Goal: Task Accomplishment & Management: Manage account settings

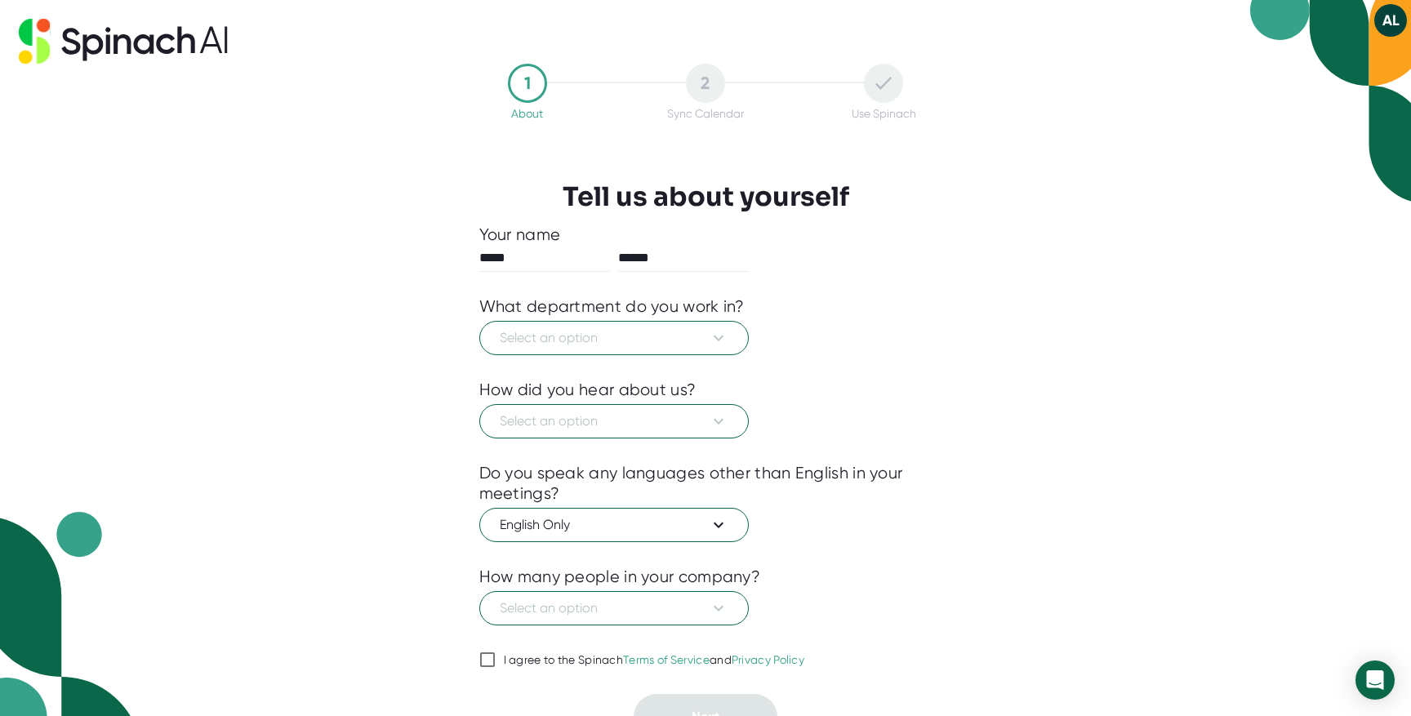
click at [1382, 24] on button "AL" at bounding box center [1390, 20] width 33 height 33
click at [1385, 23] on div at bounding box center [705, 358] width 1411 height 716
click at [637, 343] on span "Select an option" at bounding box center [614, 337] width 229 height 20
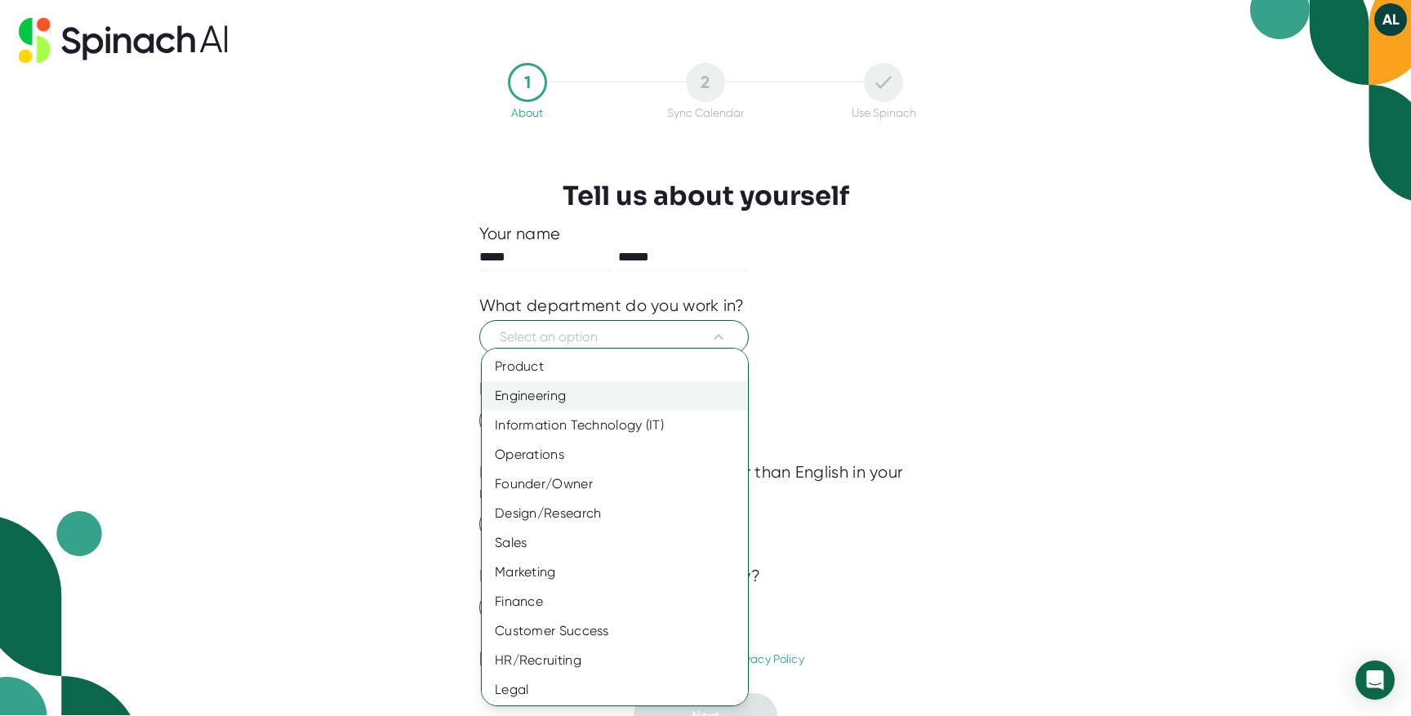
click at [576, 407] on div "Engineering" at bounding box center [615, 395] width 266 height 29
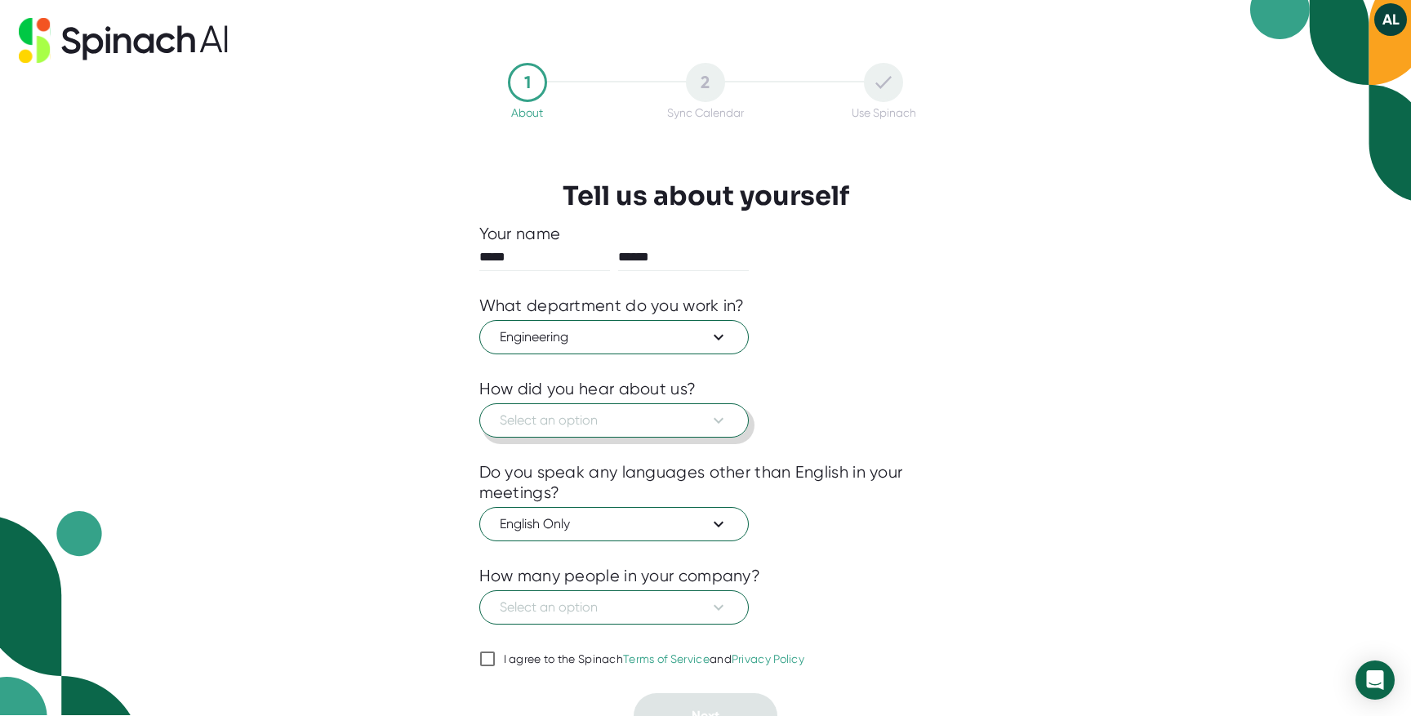
click at [576, 427] on span "Select an option" at bounding box center [614, 421] width 229 height 20
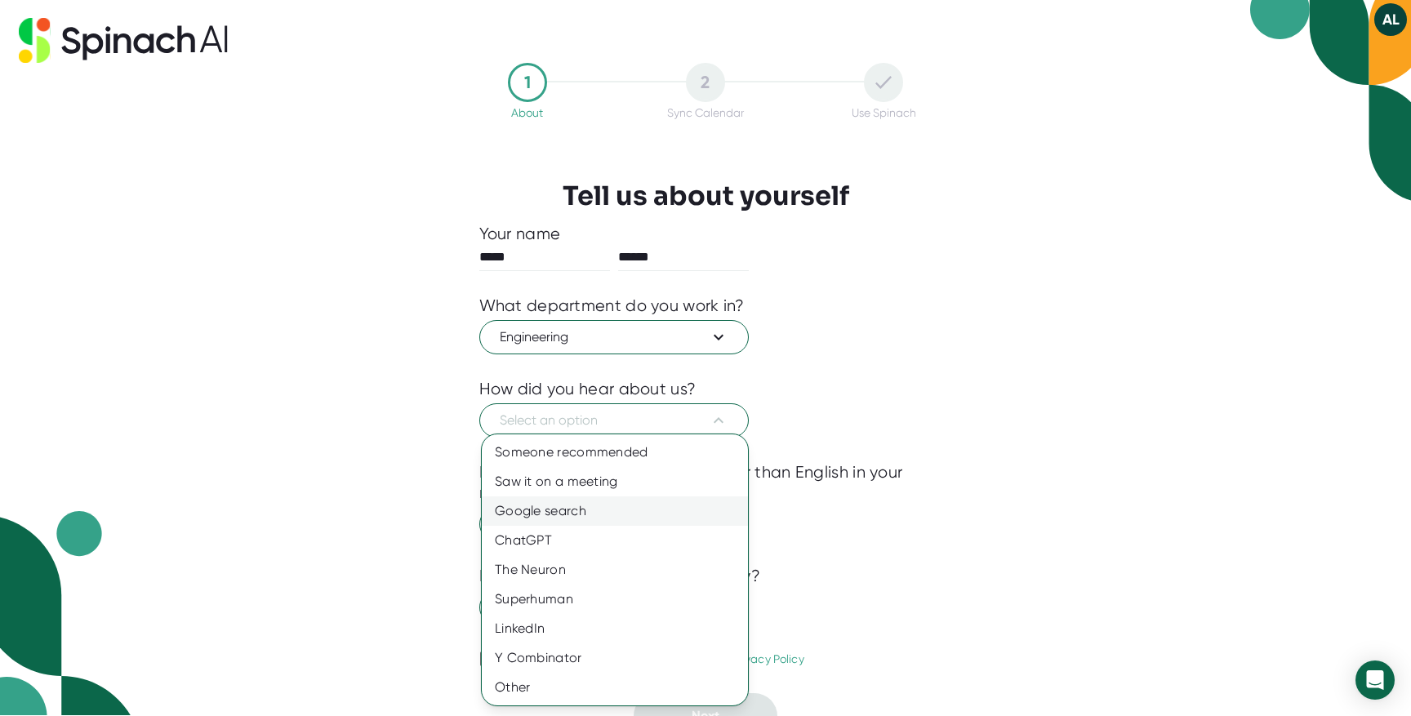
click at [552, 512] on div "Google search" at bounding box center [615, 510] width 266 height 29
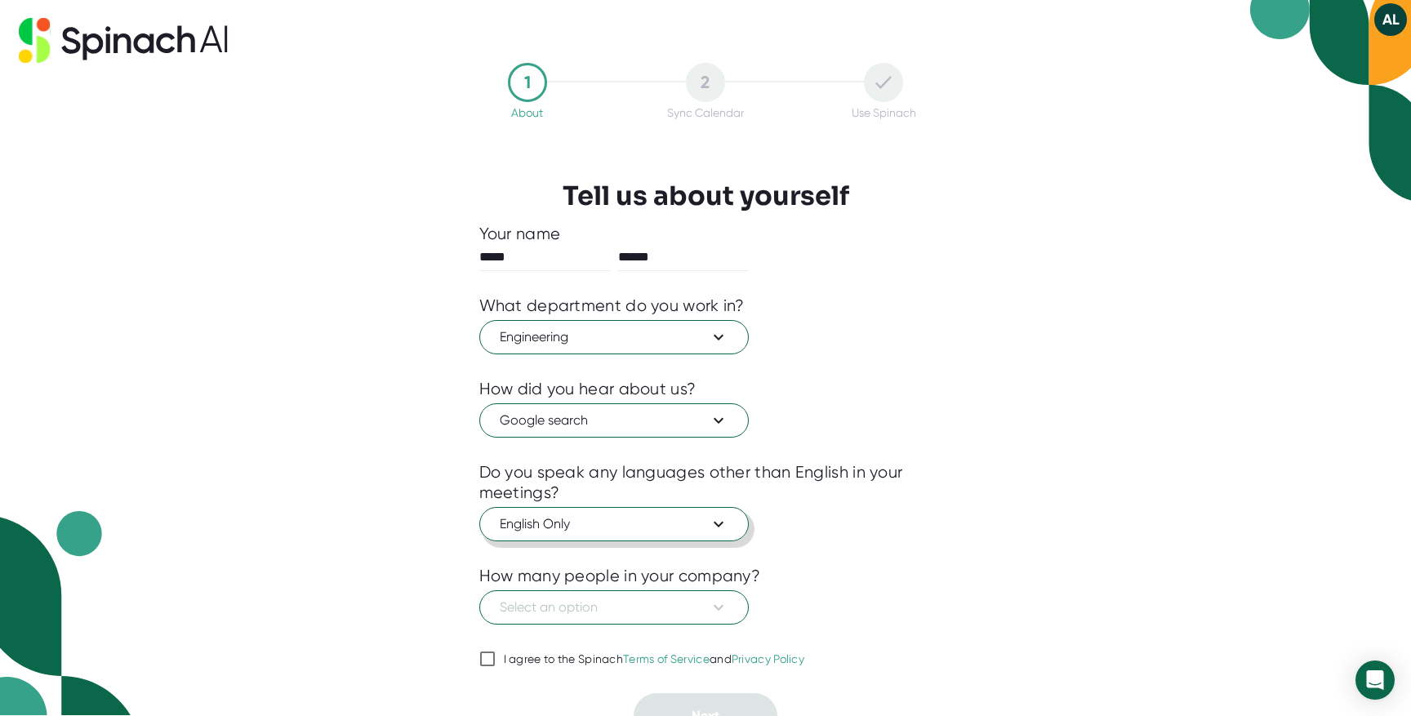
click at [566, 529] on span "English Only" at bounding box center [614, 524] width 229 height 20
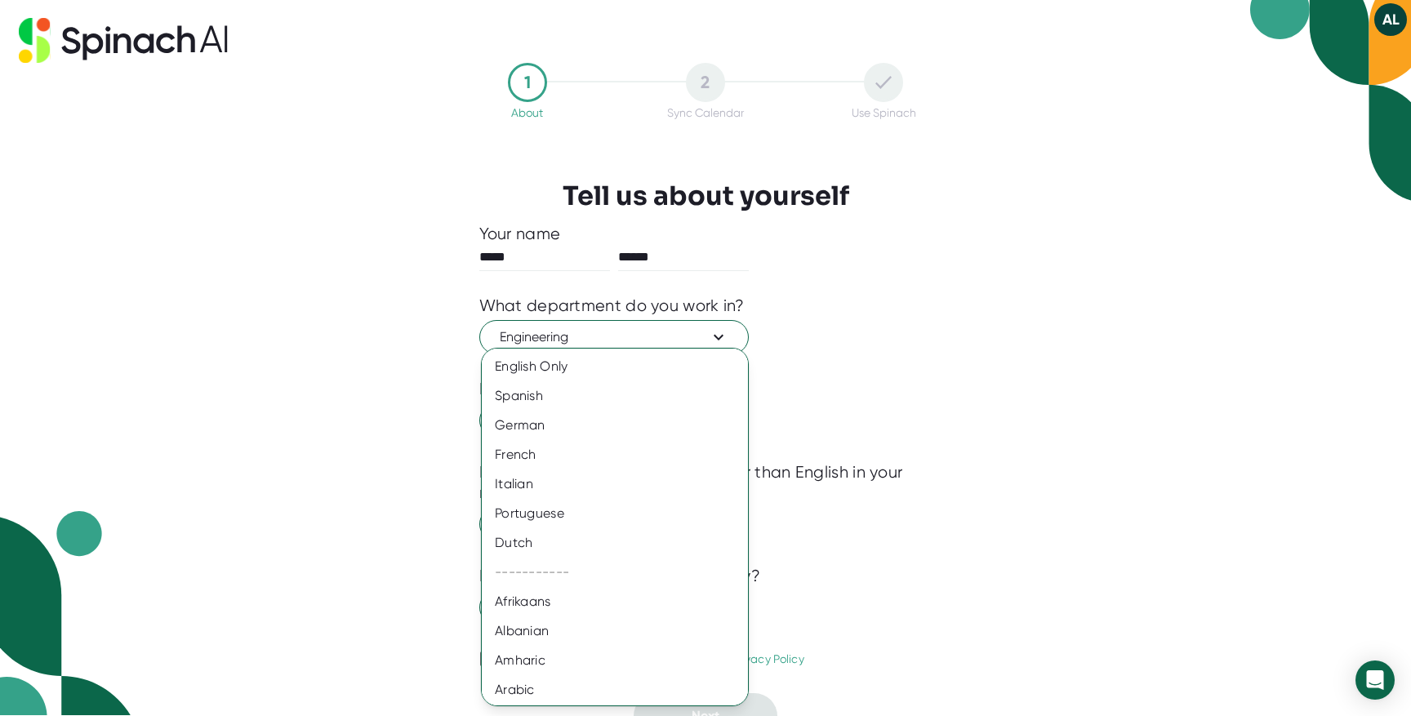
click at [336, 498] on div at bounding box center [705, 358] width 1411 height 716
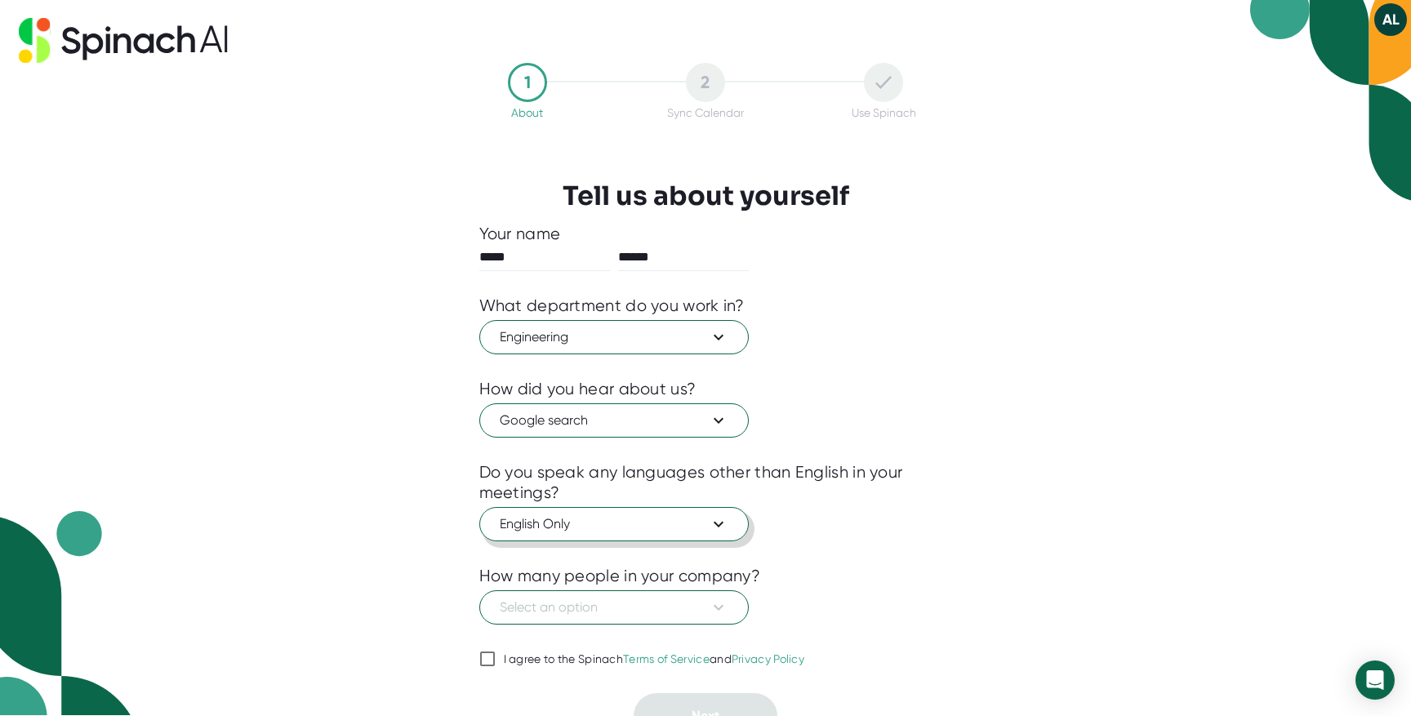
scroll to position [24, 0]
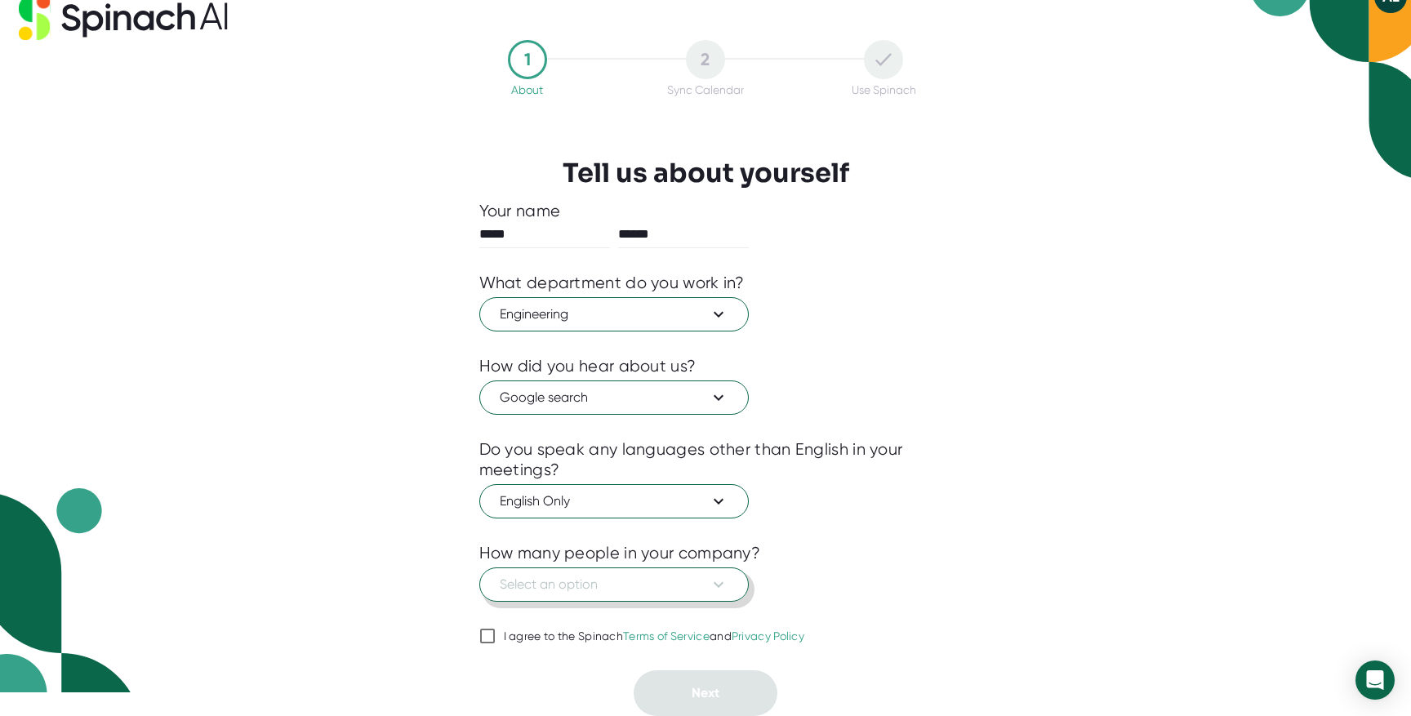
click at [598, 588] on span "Select an option" at bounding box center [614, 585] width 229 height 20
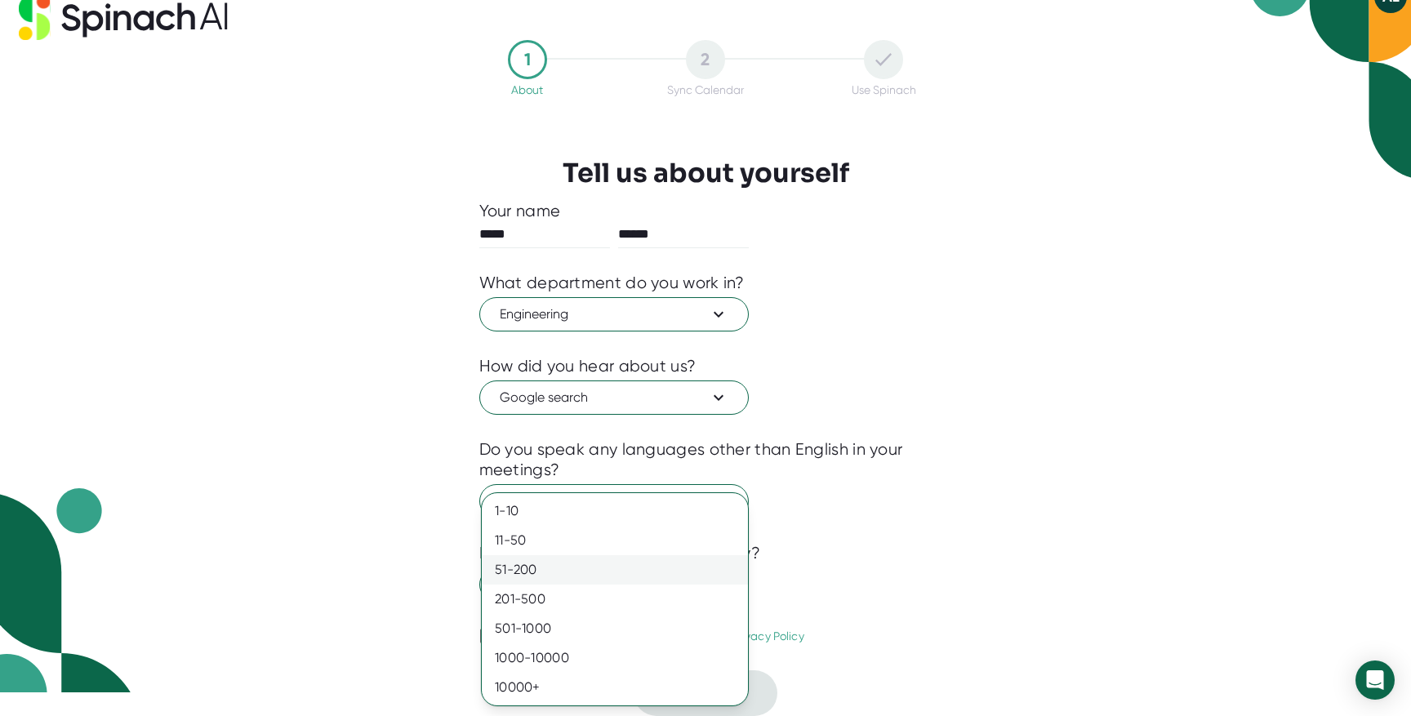
click at [553, 557] on div "51-200" at bounding box center [615, 569] width 266 height 29
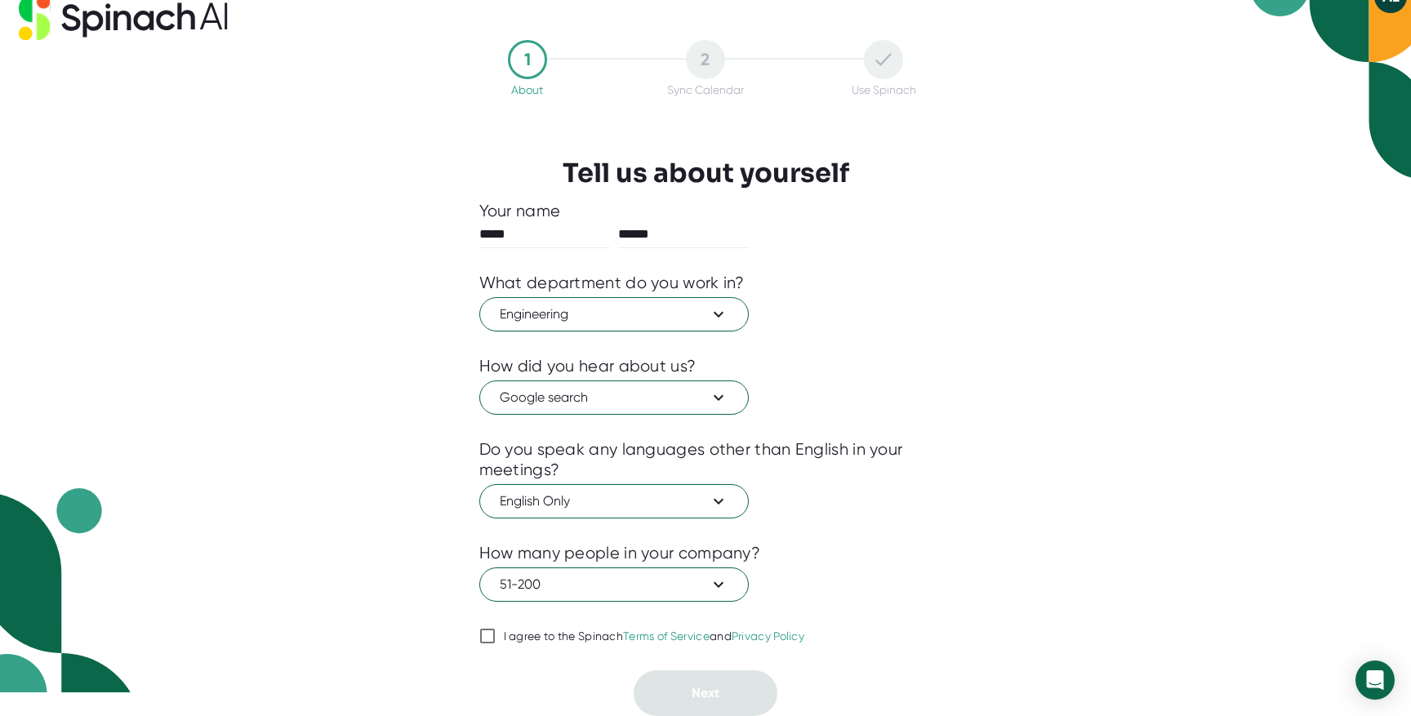
click at [499, 632] on span "I agree to the Spinach Terms of Service and Privacy Policy" at bounding box center [650, 636] width 309 height 15
click at [496, 632] on input "I agree to the Spinach Terms of Service and Privacy Policy" at bounding box center [487, 636] width 16 height 20
checkbox input "true"
click at [665, 690] on button "Next" at bounding box center [705, 693] width 144 height 46
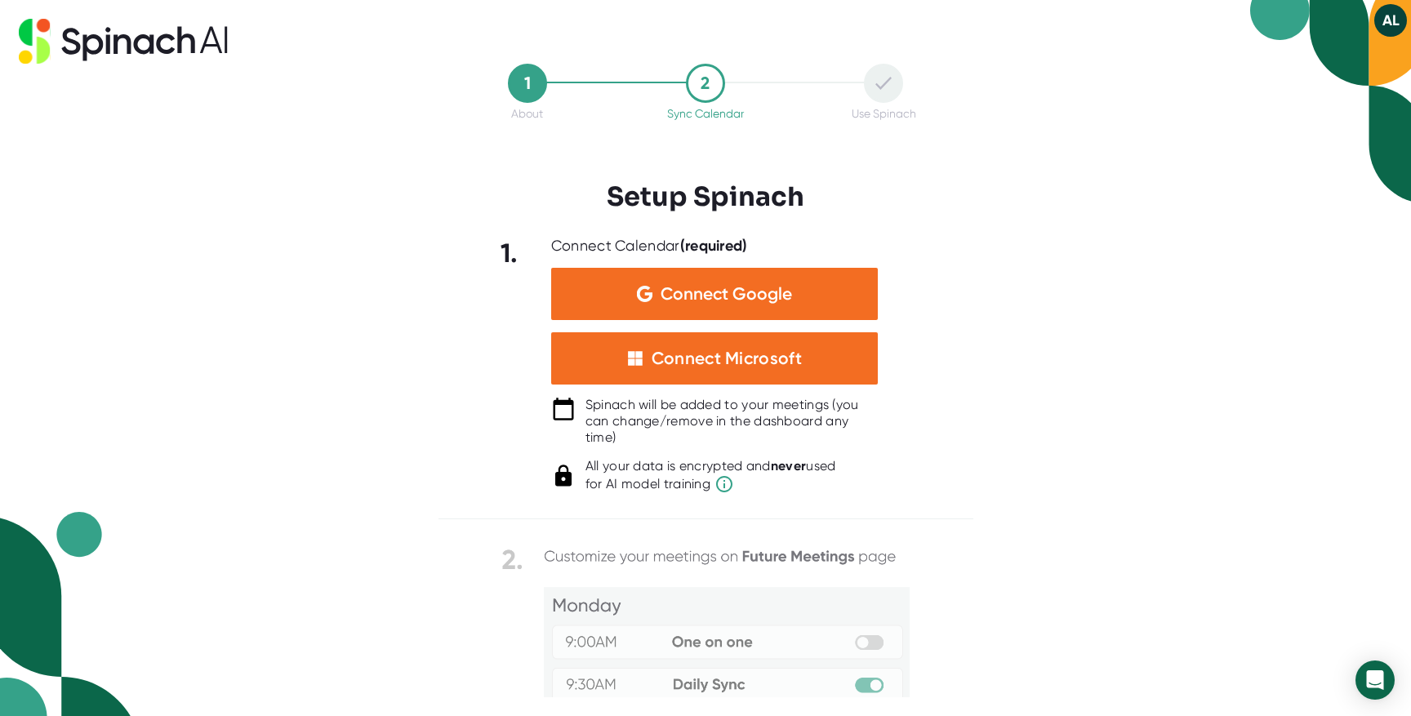
scroll to position [0, 0]
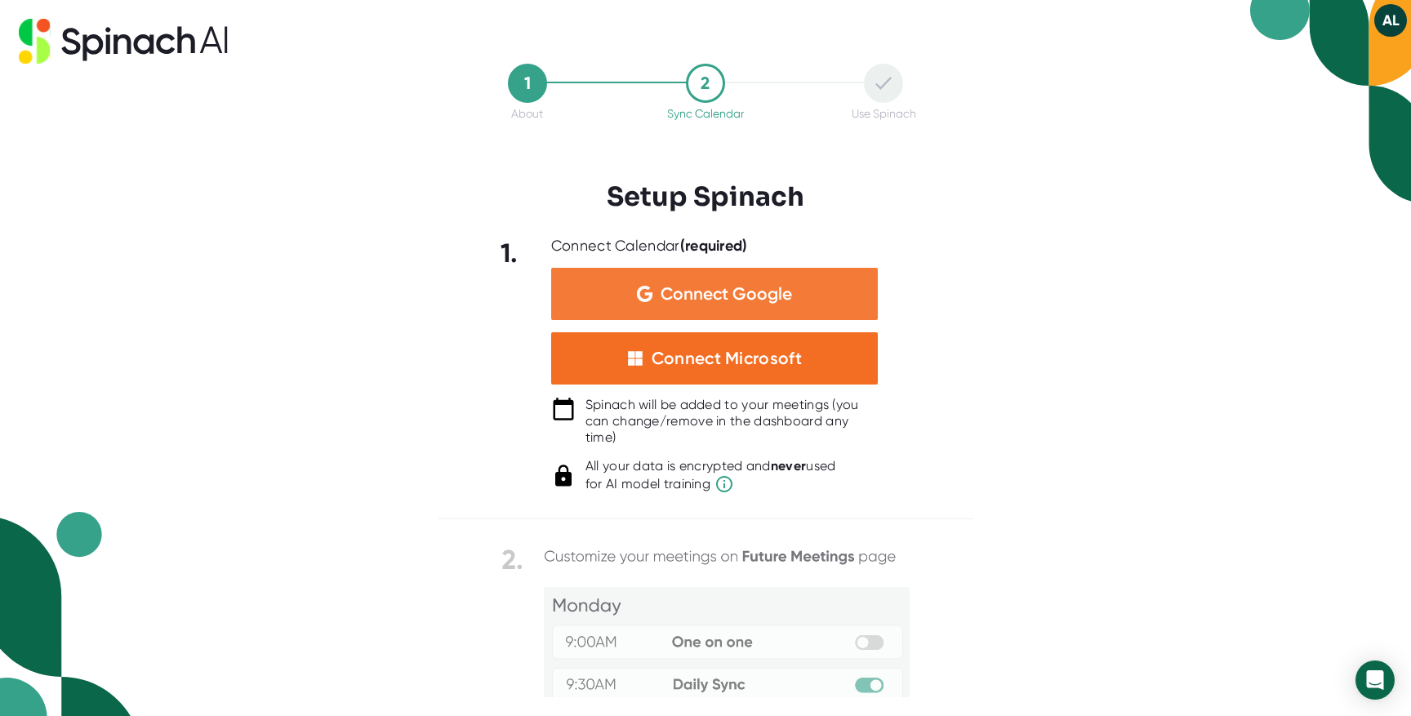
click at [688, 287] on span "Connect Google" at bounding box center [725, 294] width 131 height 16
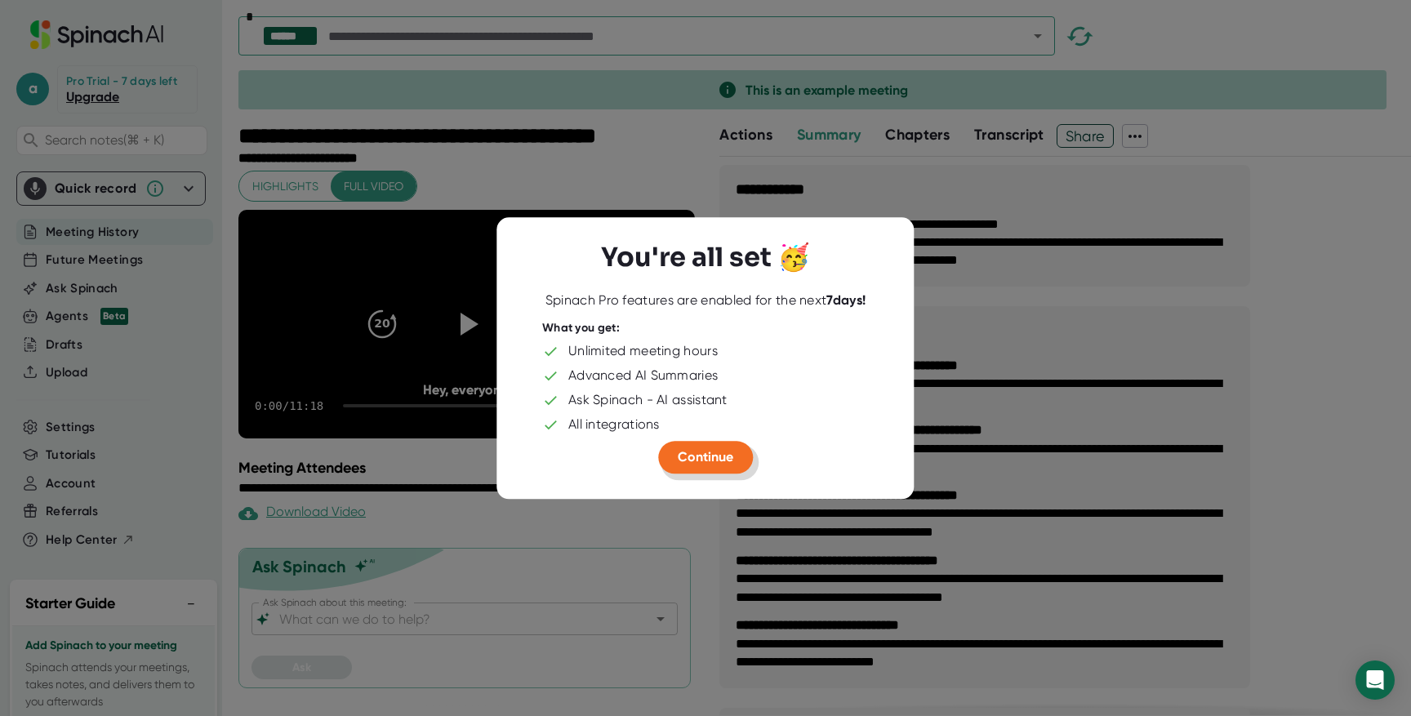
click at [715, 454] on span "Continue" at bounding box center [706, 457] width 56 height 16
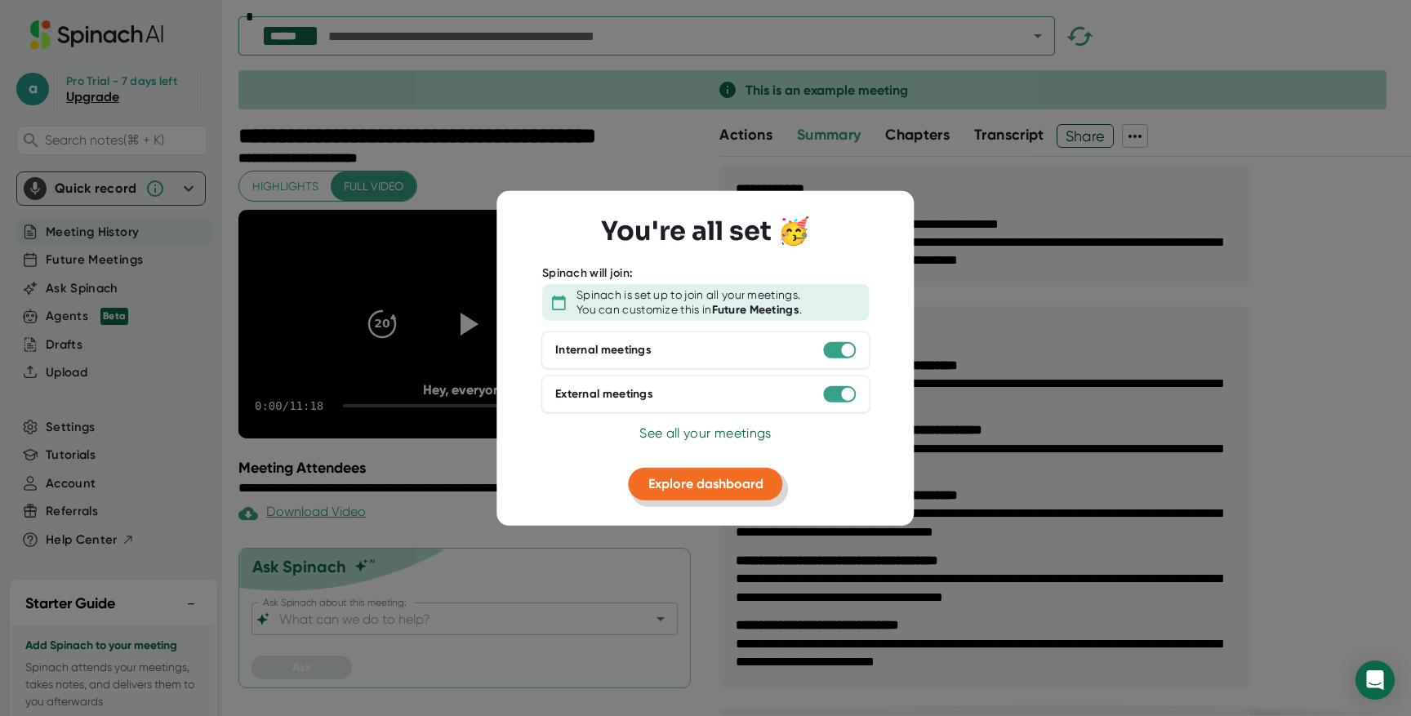
click at [715, 482] on span "Explore dashboard" at bounding box center [705, 484] width 115 height 16
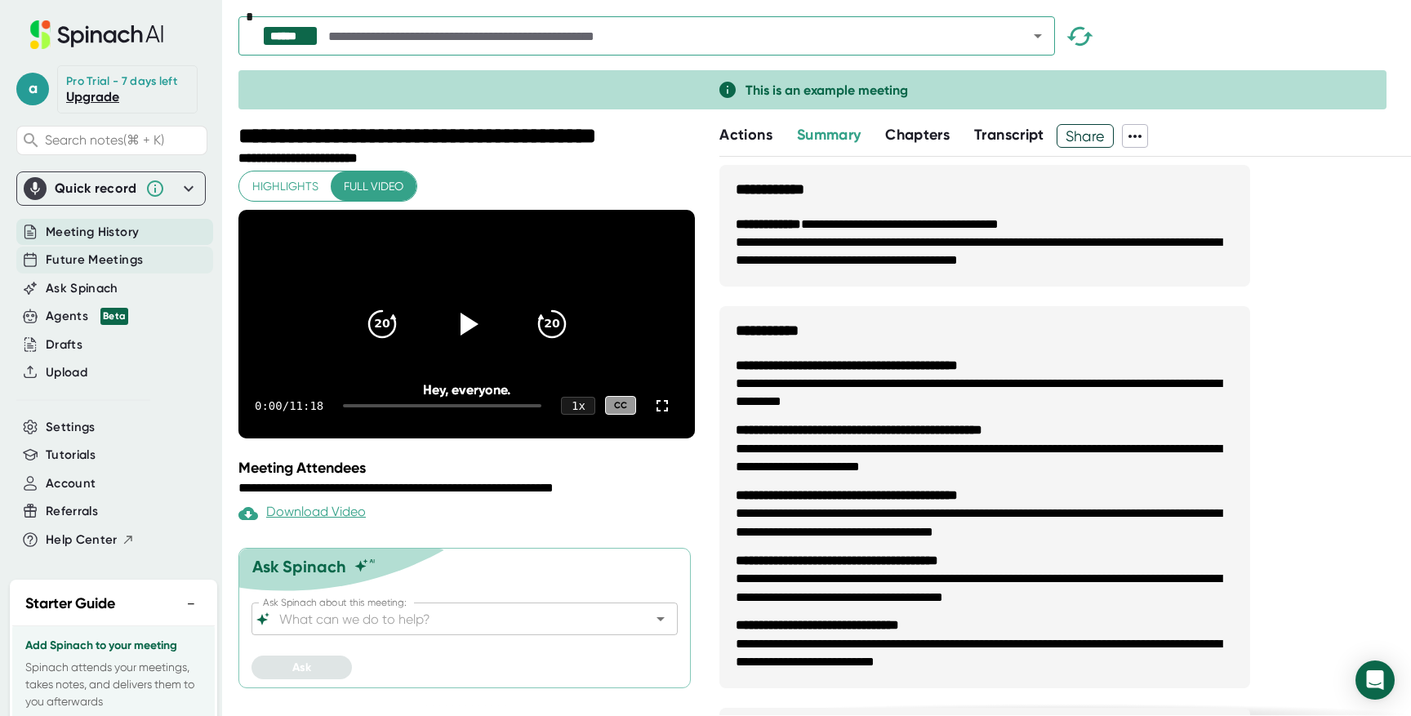
click at [98, 263] on span "Future Meetings" at bounding box center [94, 260] width 97 height 19
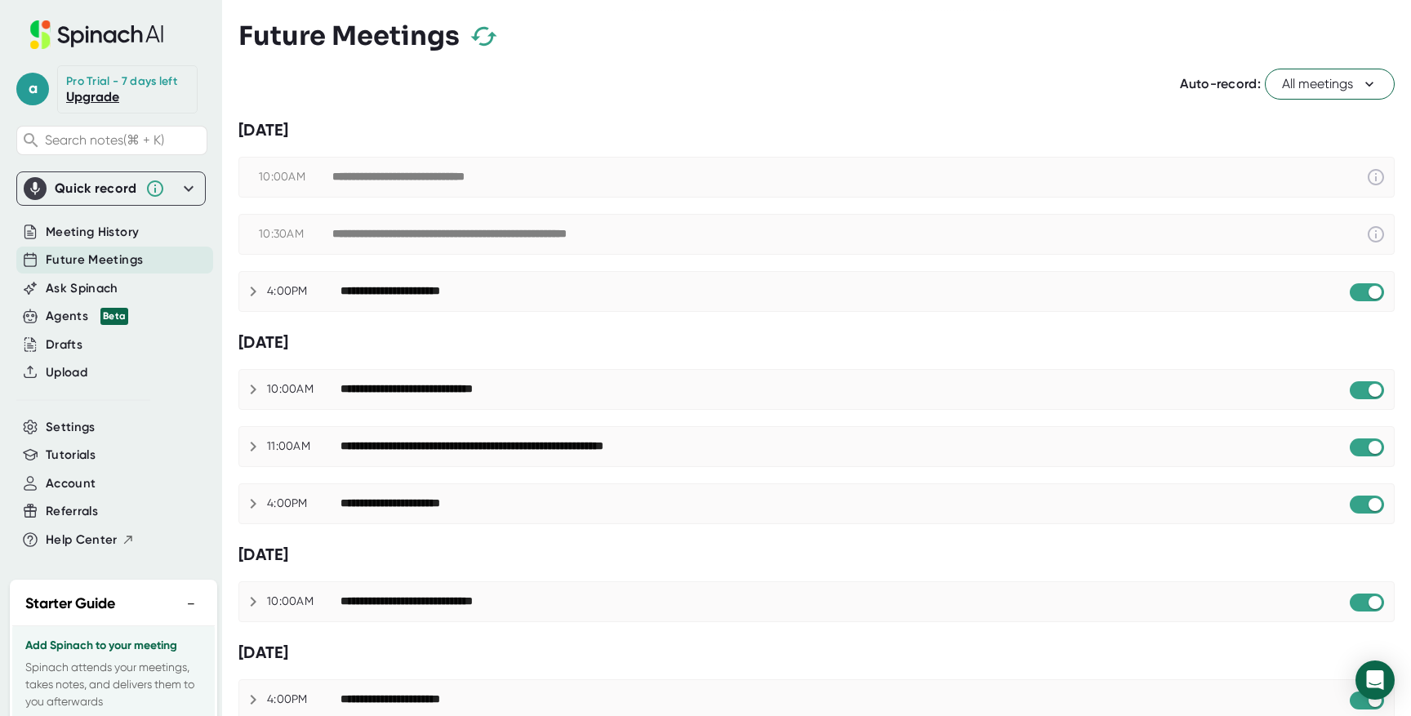
scroll to position [5, 0]
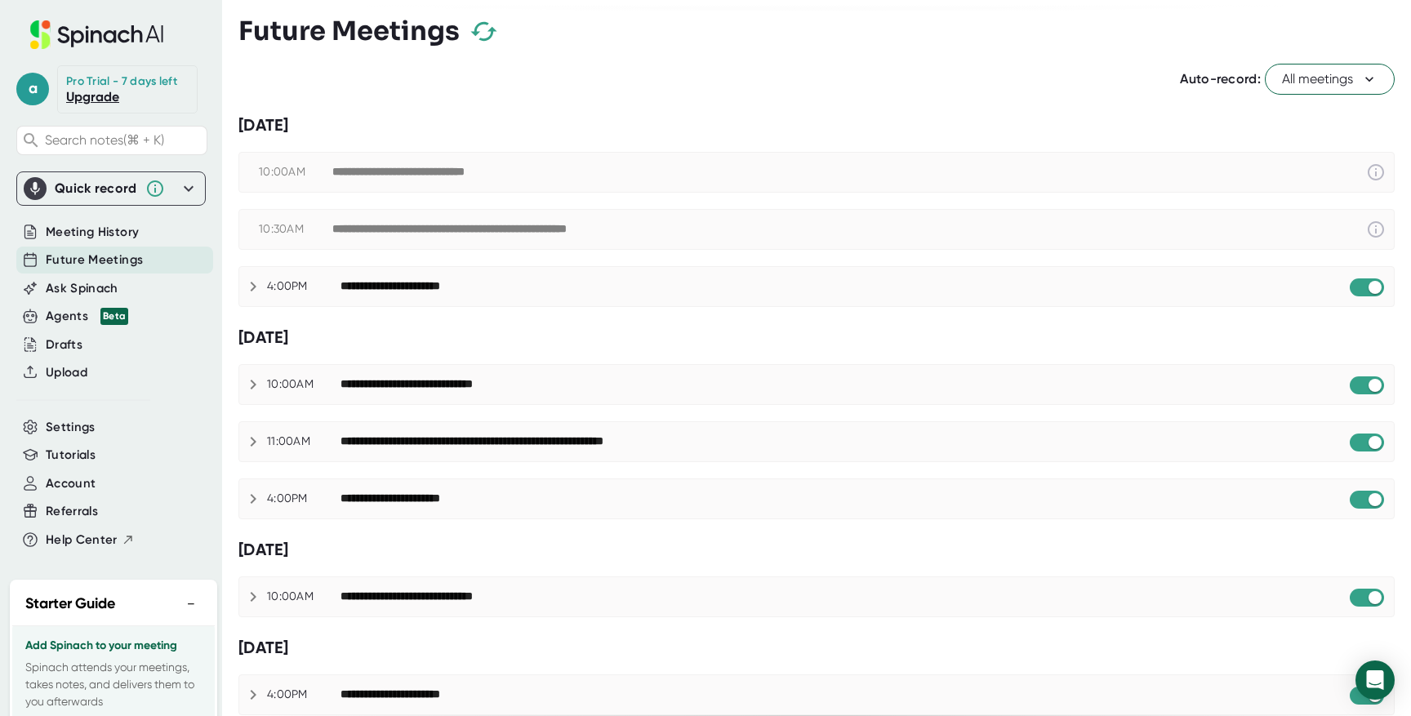
click at [1318, 91] on button "All meetings" at bounding box center [1330, 79] width 130 height 31
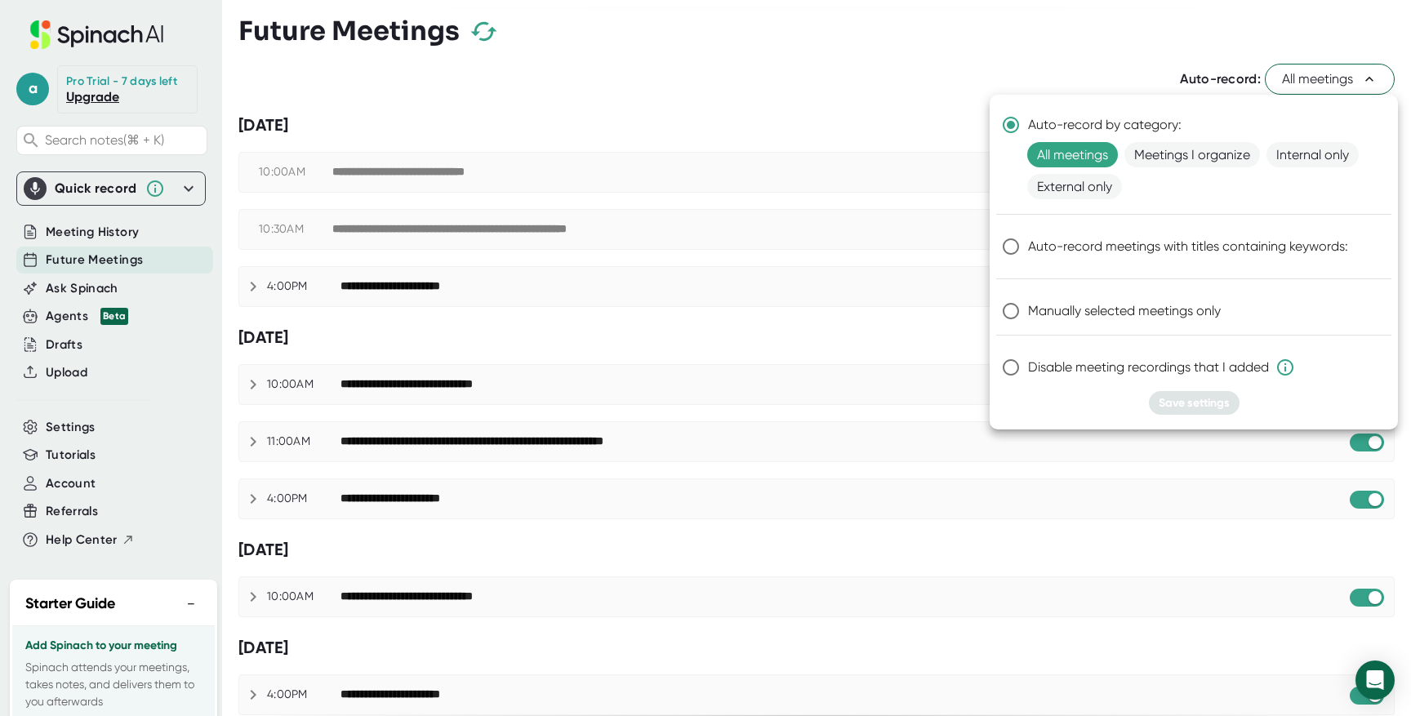
click at [1091, 312] on span "Manually selected meetings only" at bounding box center [1124, 311] width 193 height 20
click at [1028, 312] on input "Manually selected meetings only" at bounding box center [1011, 311] width 34 height 34
radio input "true"
click at [1190, 397] on span "Save settings" at bounding box center [1193, 403] width 71 height 14
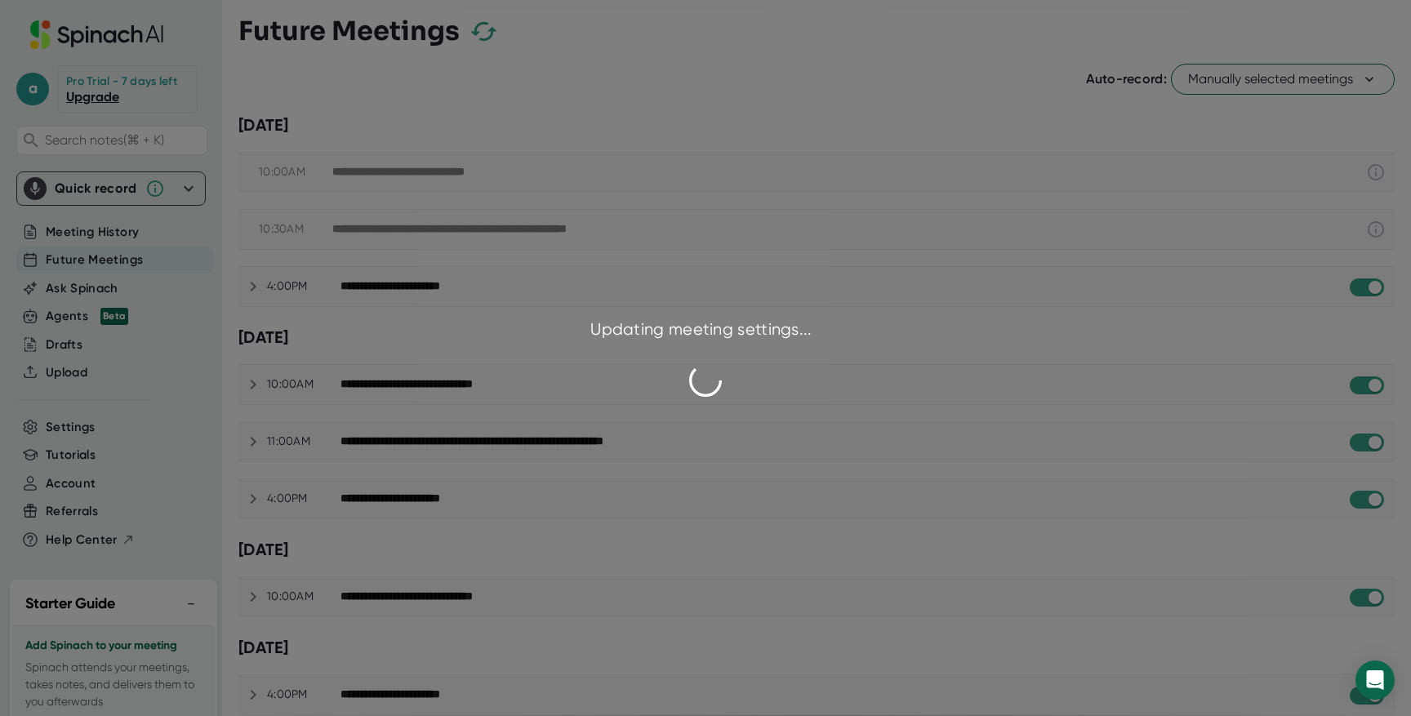
checkbox input "true"
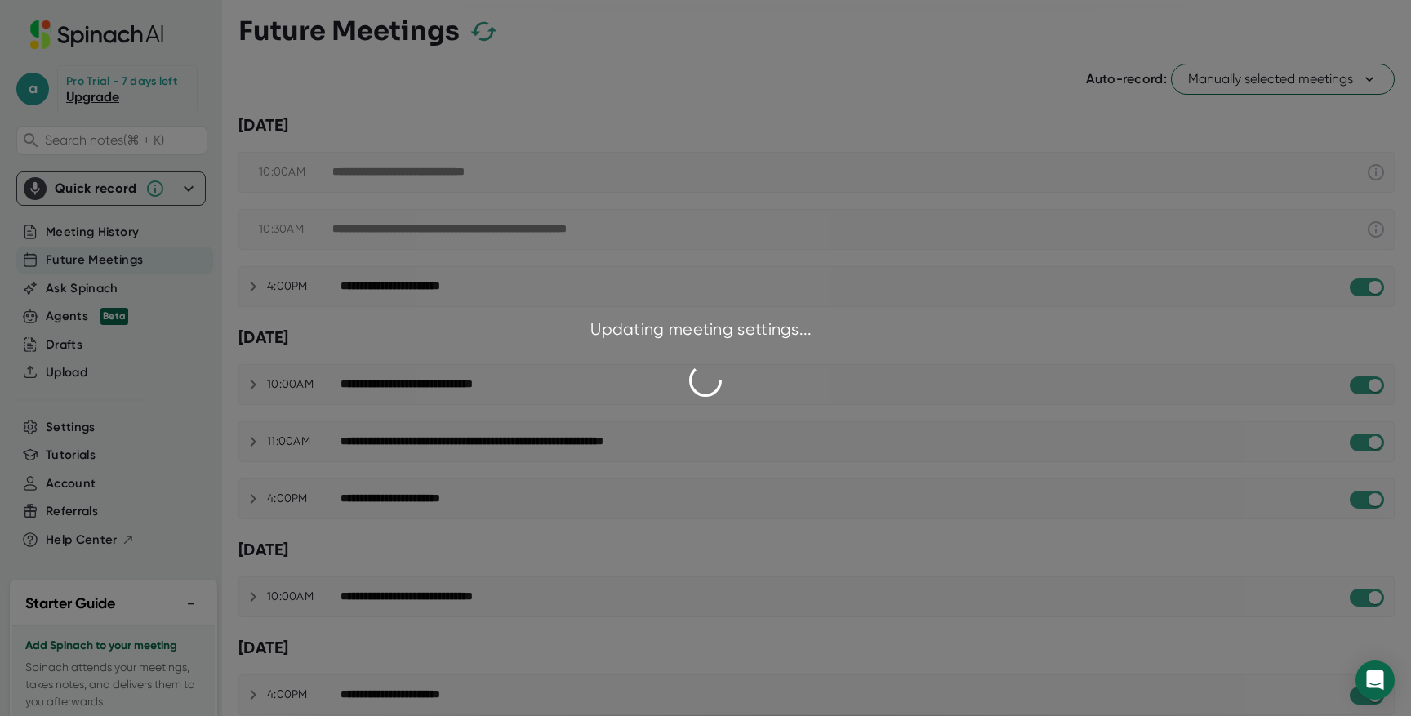
checkbox input "true"
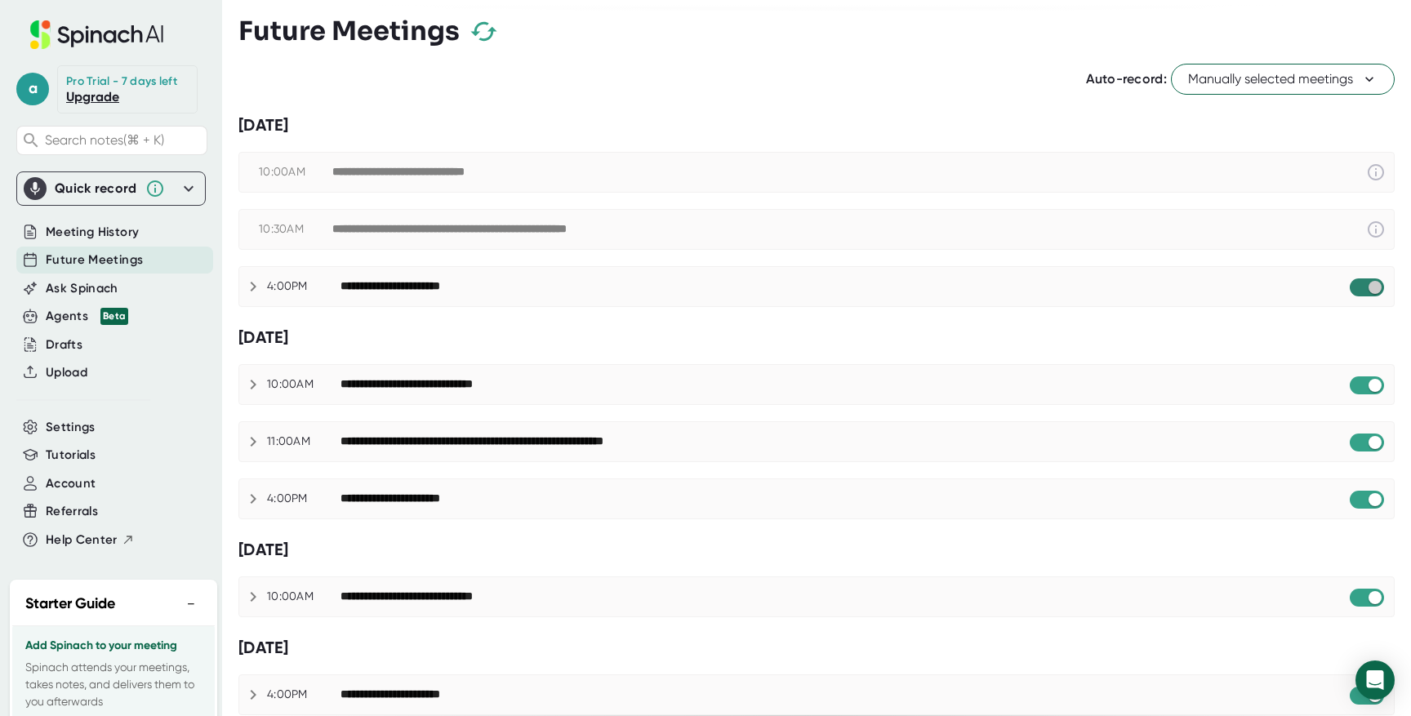
click at [1358, 284] on input "checkbox" at bounding box center [1374, 287] width 47 height 15
checkbox input "true"
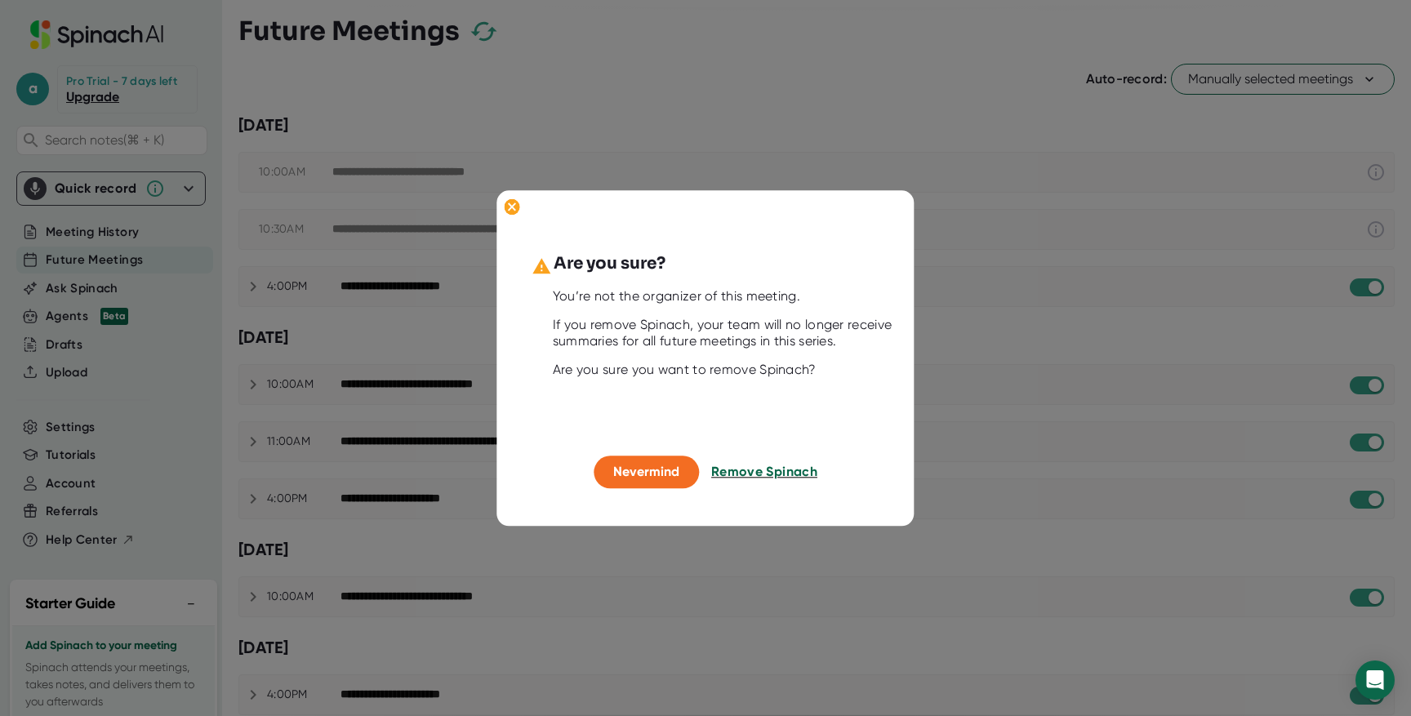
click at [770, 478] on span "Remove Spinach" at bounding box center [764, 473] width 106 height 16
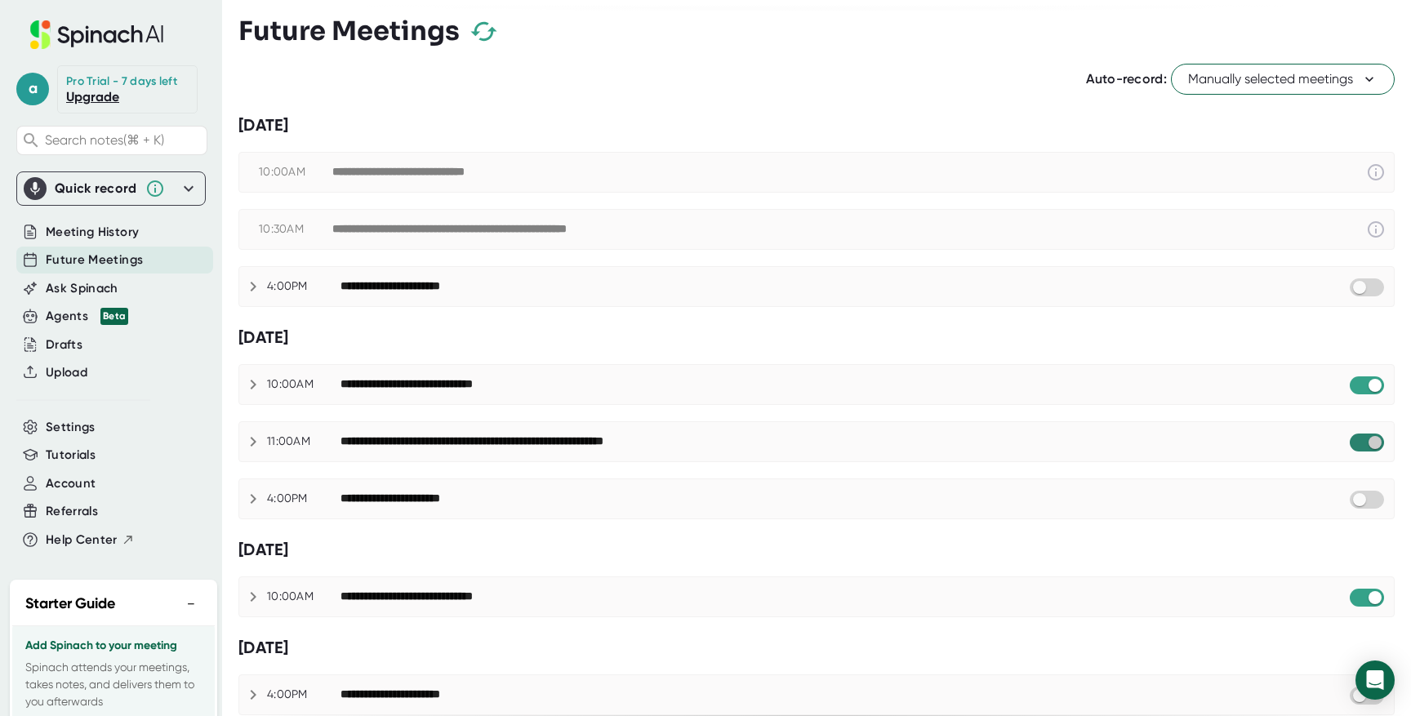
click at [1362, 444] on input "checkbox" at bounding box center [1374, 442] width 47 height 15
checkbox input "true"
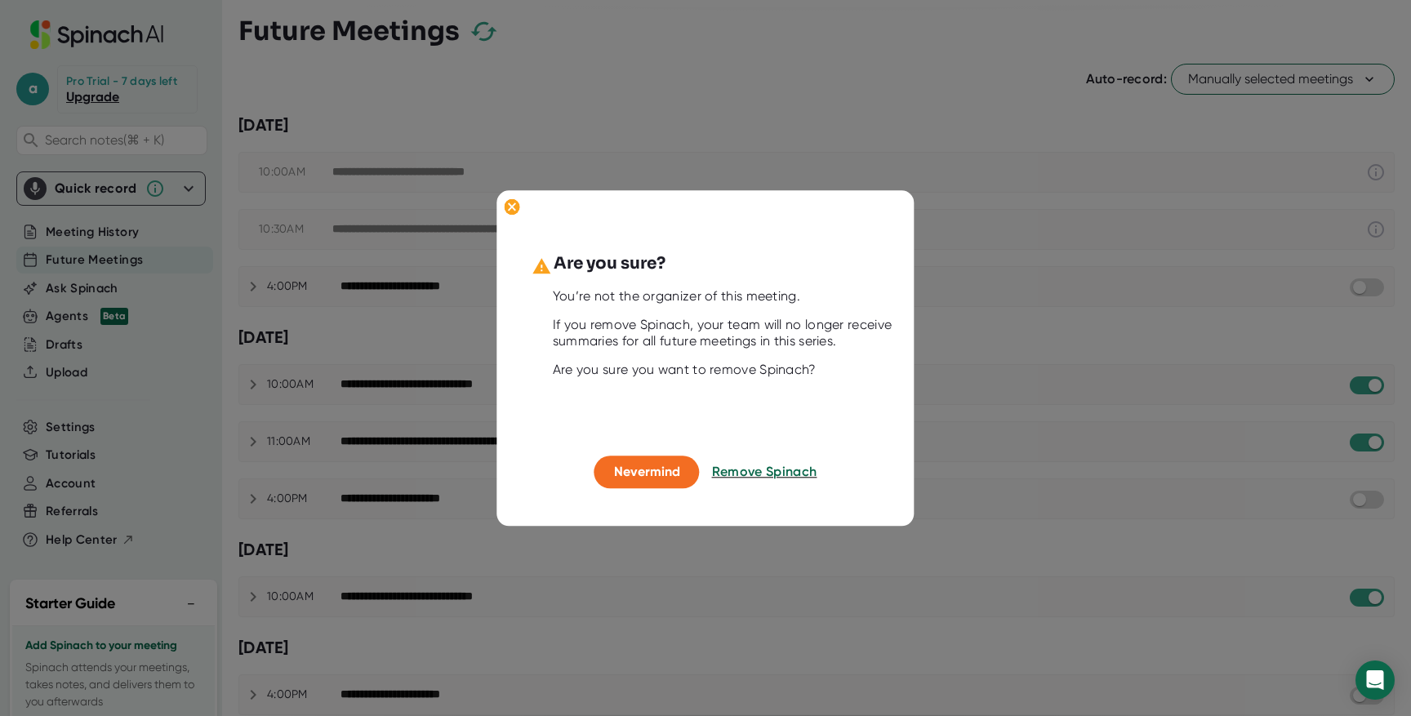
click at [763, 475] on span "Remove Spinach" at bounding box center [764, 473] width 105 height 16
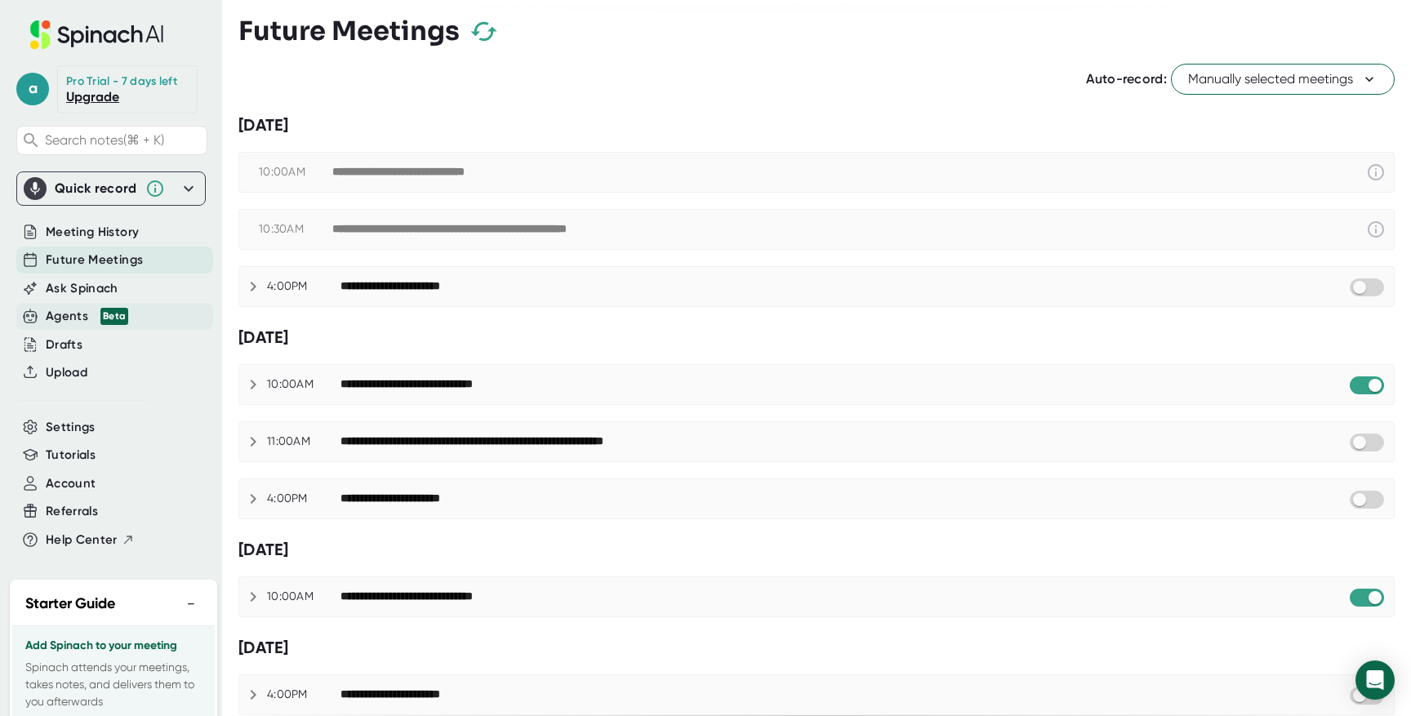
click at [60, 323] on div "Agents Beta" at bounding box center [87, 316] width 82 height 19
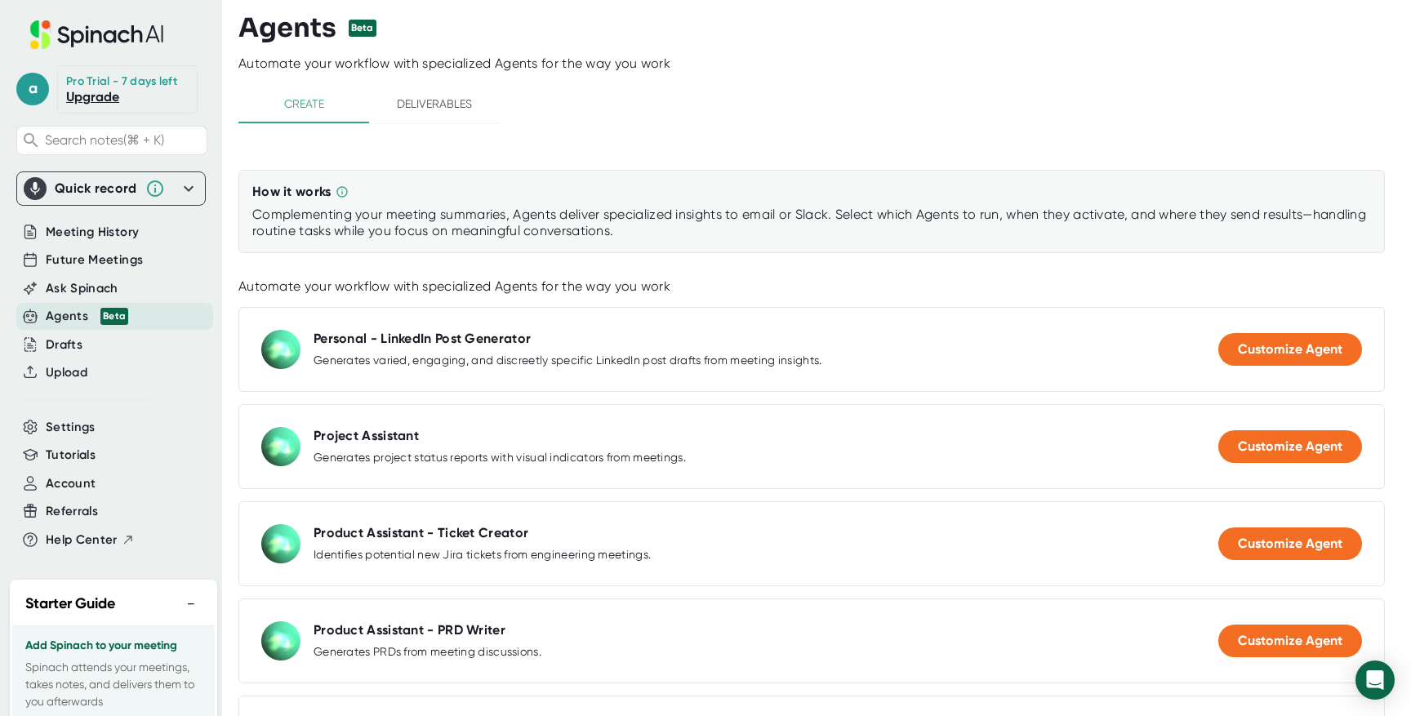
click at [419, 104] on span "Deliverables" at bounding box center [434, 104] width 111 height 20
